Goal: Task Accomplishment & Management: Manage account settings

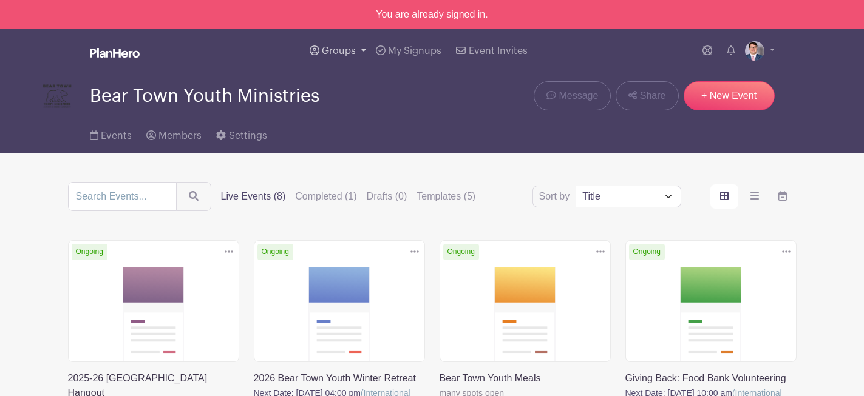
click at [353, 49] on span "Groups" at bounding box center [339, 51] width 34 height 10
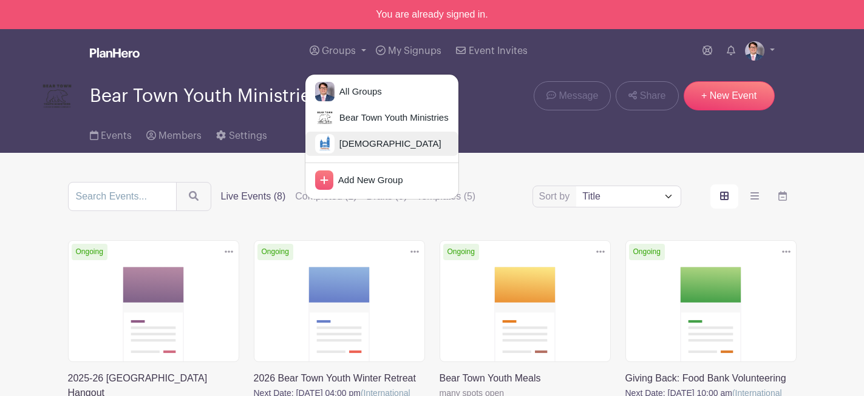
click at [356, 149] on span "[DEMOGRAPHIC_DATA]" at bounding box center [388, 144] width 107 height 14
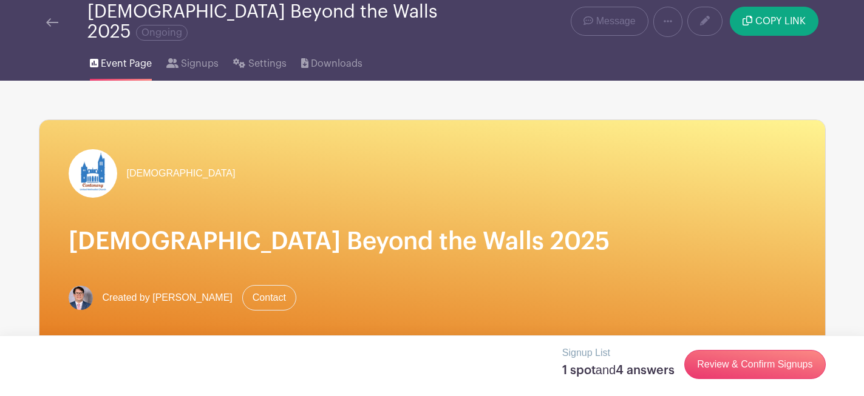
scroll to position [44, 0]
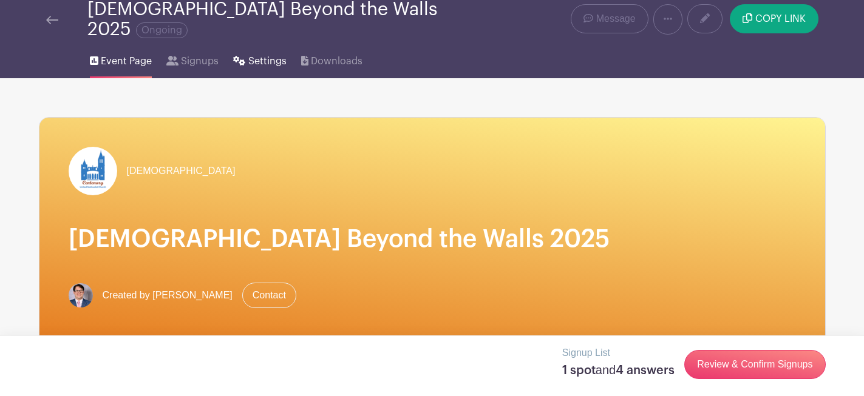
click at [254, 54] on span "Settings" at bounding box center [267, 61] width 38 height 15
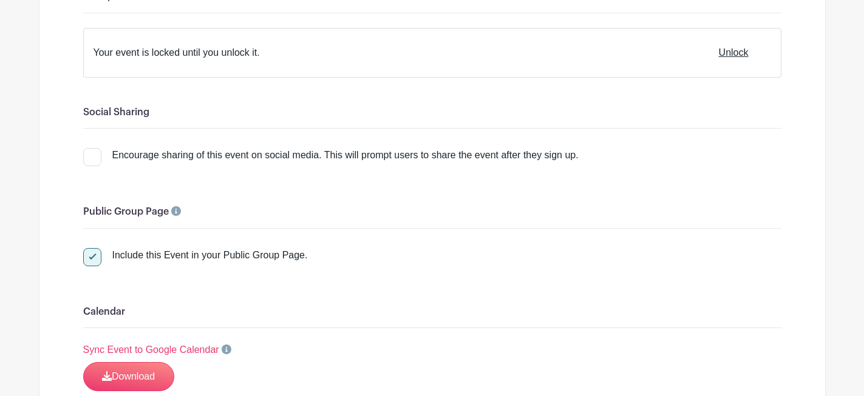
scroll to position [1463, 0]
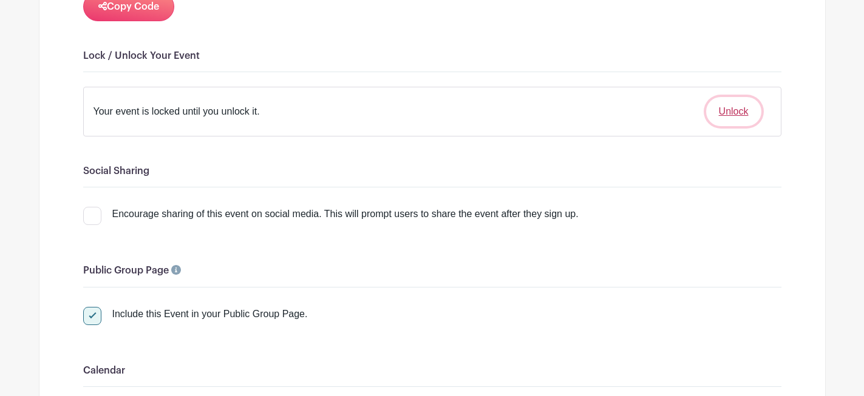
click at [741, 104] on button "Unlock" at bounding box center [733, 111] width 55 height 29
